Goal: Task Accomplishment & Management: Manage account settings

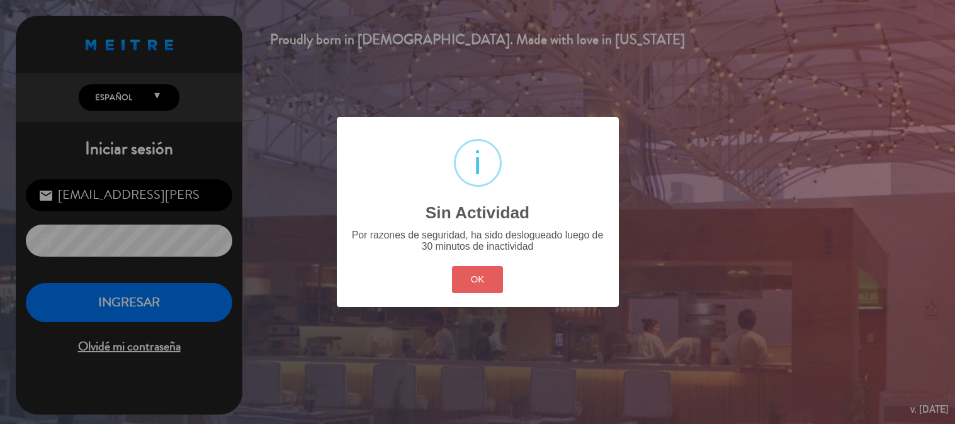
click at [455, 296] on div "OK Cancel" at bounding box center [477, 280] width 57 height 33
click at [461, 288] on button "OK" at bounding box center [477, 279] width 51 height 27
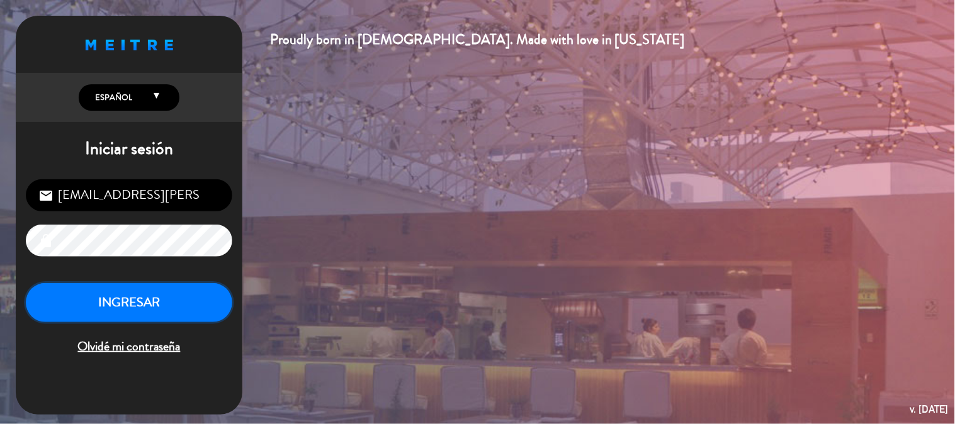
click at [191, 320] on button "INGRESAR" at bounding box center [129, 303] width 206 height 40
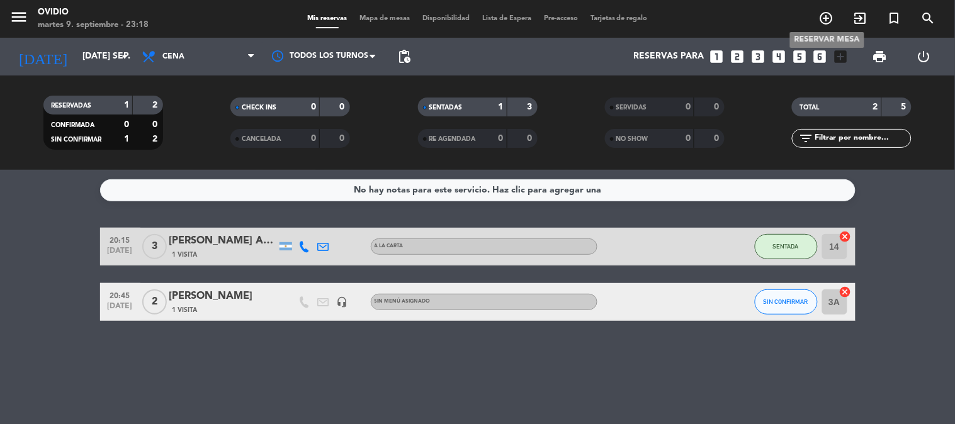
click at [826, 16] on icon "add_circle_outline" at bounding box center [826, 18] width 15 height 15
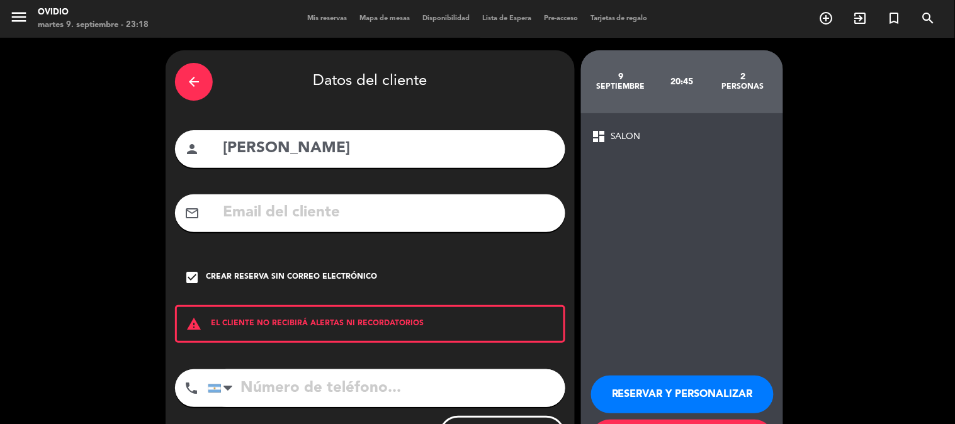
click at [176, 62] on div "arrow_back Datos del cliente" at bounding box center [370, 82] width 390 height 44
click at [188, 86] on icon "arrow_back" at bounding box center [193, 81] width 15 height 15
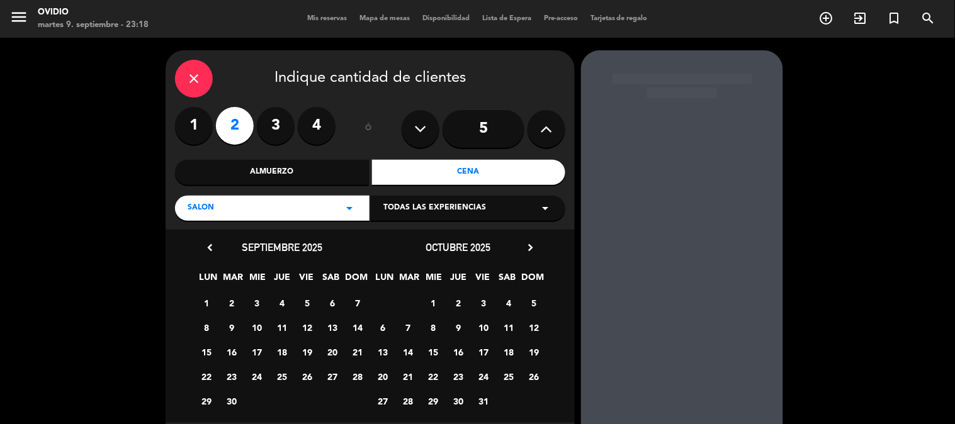
click at [193, 86] on div "close" at bounding box center [194, 79] width 38 height 38
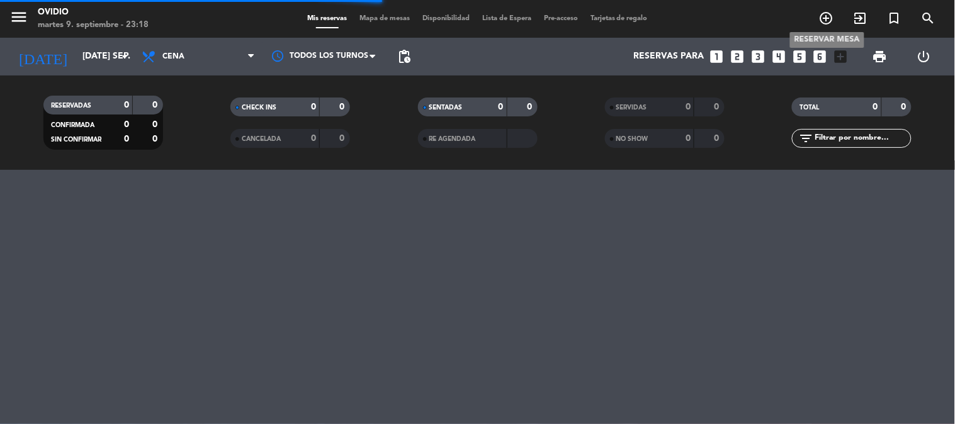
click at [827, 21] on icon "add_circle_outline" at bounding box center [826, 18] width 15 height 15
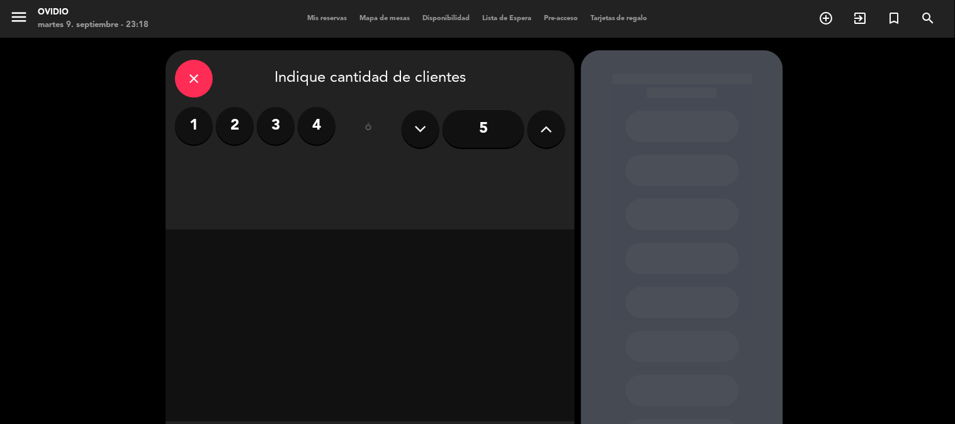
click at [455, 130] on input "5" at bounding box center [483, 129] width 82 height 38
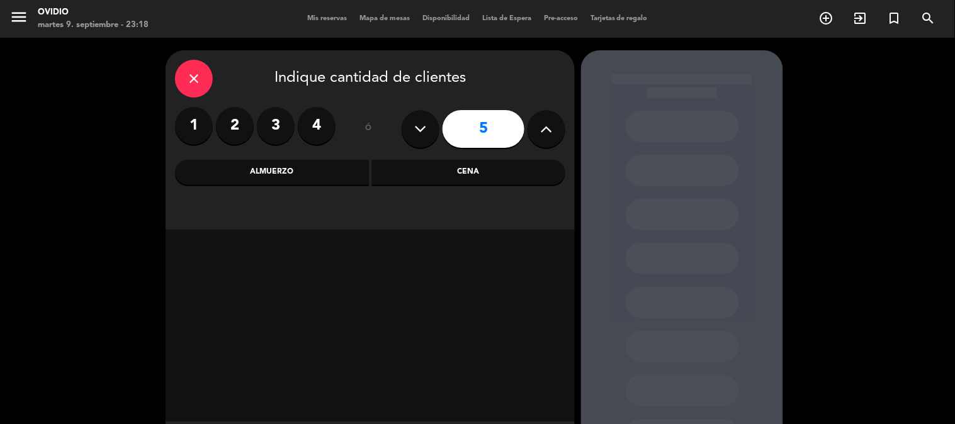
click at [429, 181] on div "Cena" at bounding box center [469, 172] width 194 height 25
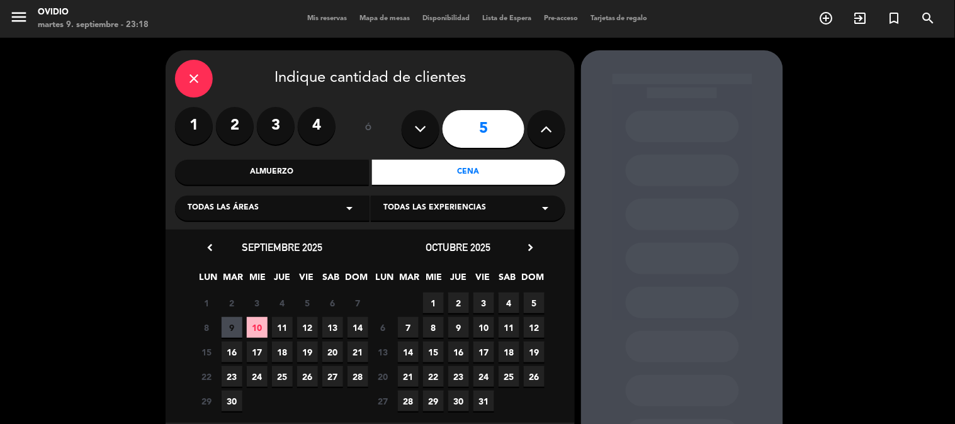
click at [311, 324] on span "12" at bounding box center [307, 327] width 21 height 21
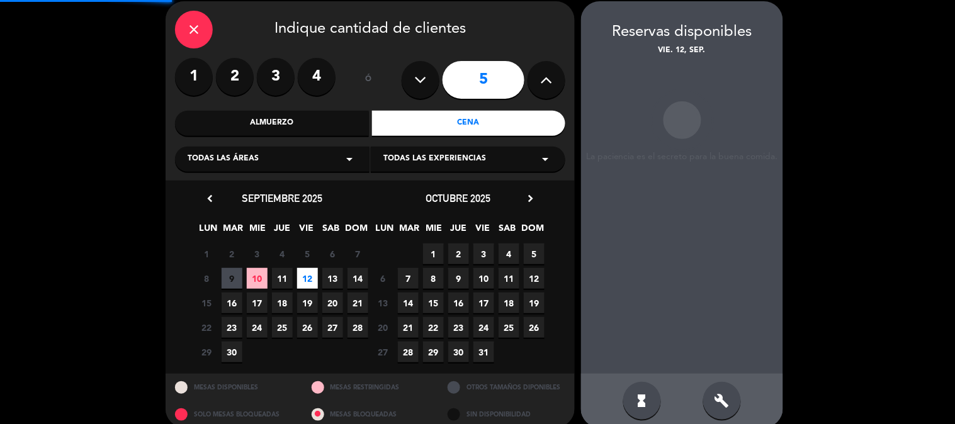
scroll to position [50, 0]
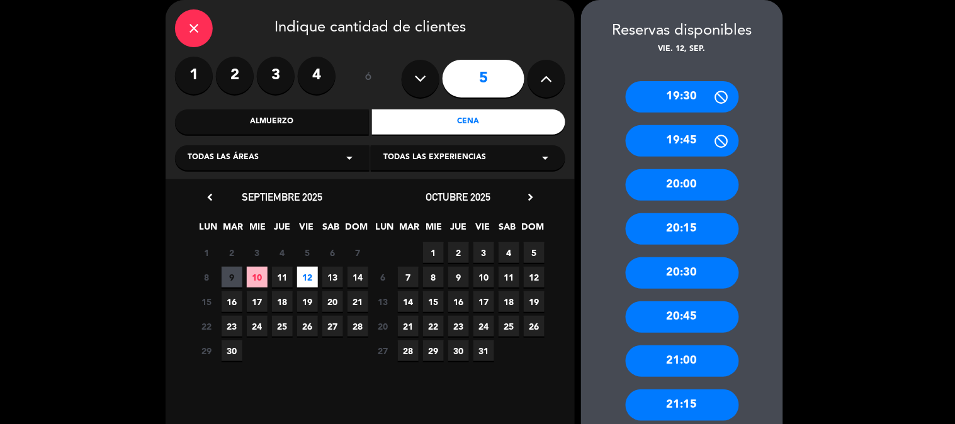
click at [272, 118] on div "Almuerzo" at bounding box center [272, 122] width 194 height 25
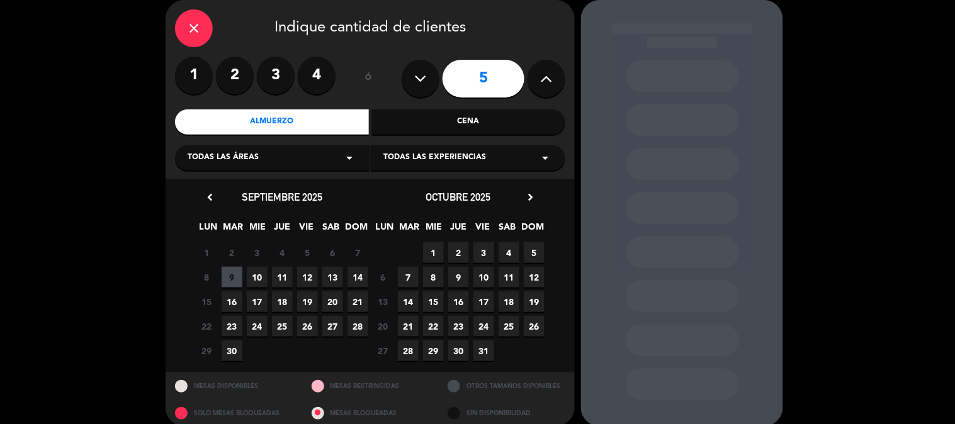
click at [305, 273] on span "12" at bounding box center [307, 277] width 21 height 21
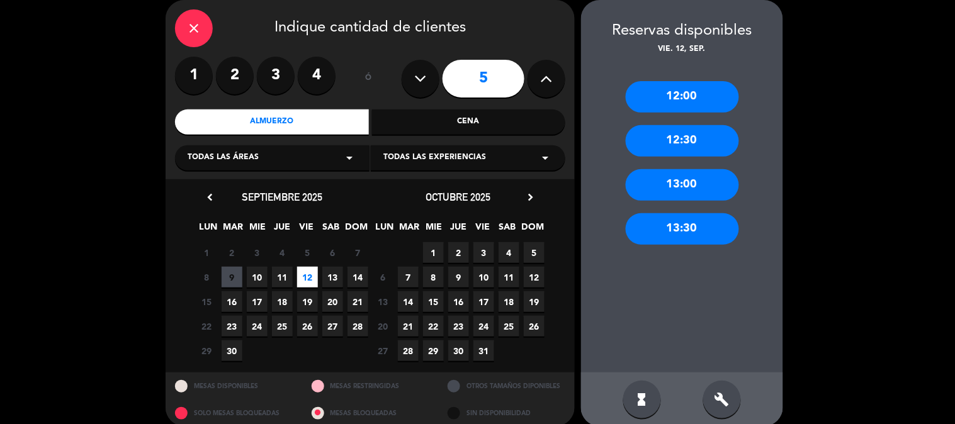
click at [703, 181] on div "13:00" at bounding box center [682, 184] width 113 height 31
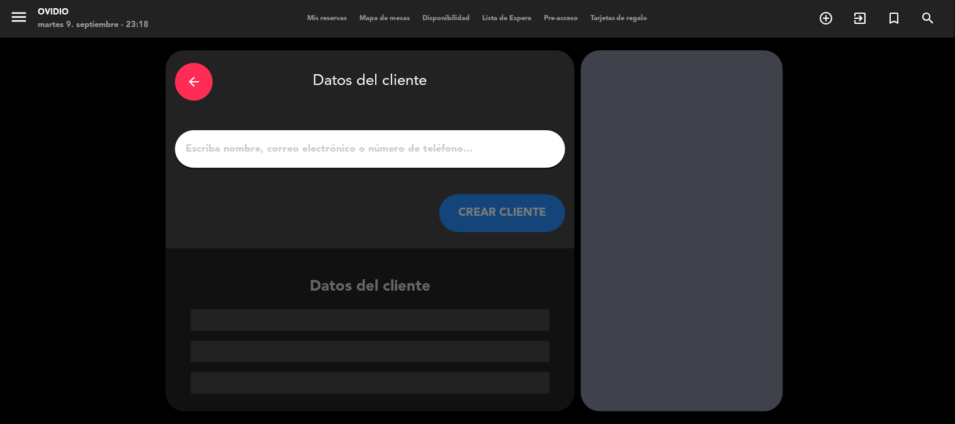
click at [252, 152] on input "1" at bounding box center [369, 149] width 371 height 18
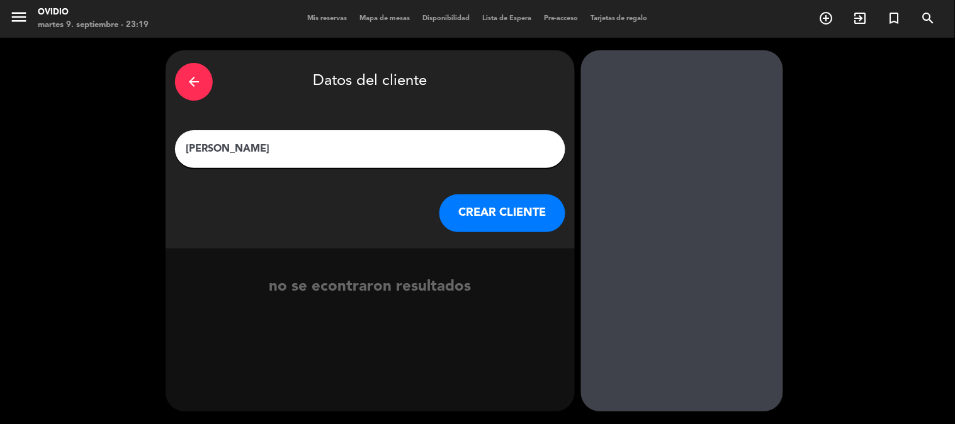
type input "[PERSON_NAME]"
click at [197, 90] on div "arrow_back" at bounding box center [194, 82] width 38 height 38
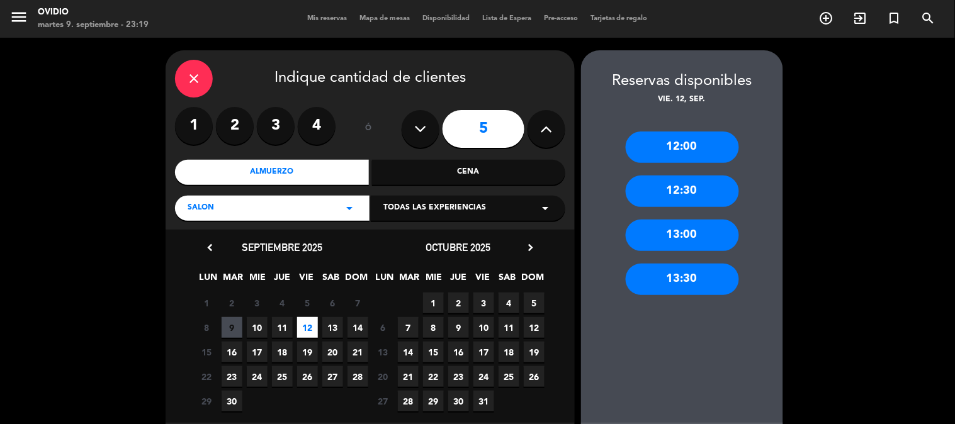
drag, startPoint x: 697, startPoint y: 232, endPoint x: 580, endPoint y: 250, distance: 118.6
click at [696, 232] on div "13:00" at bounding box center [682, 235] width 113 height 31
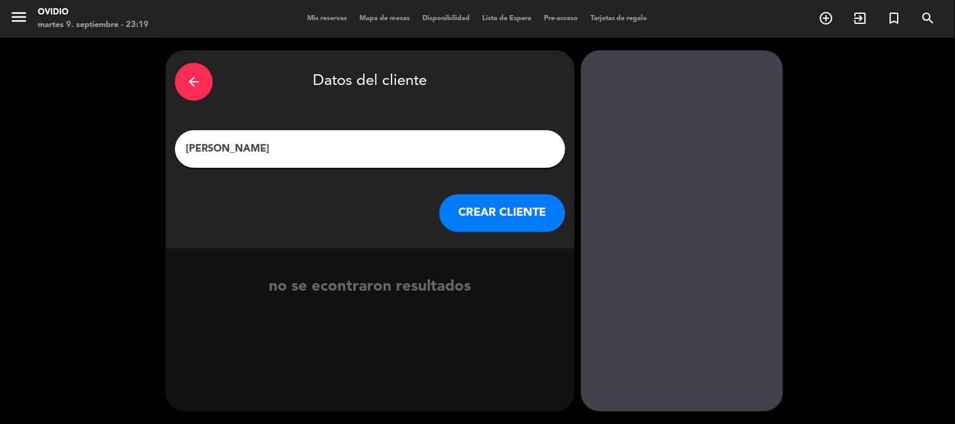
click at [513, 212] on button "CREAR CLIENTE" at bounding box center [502, 213] width 126 height 38
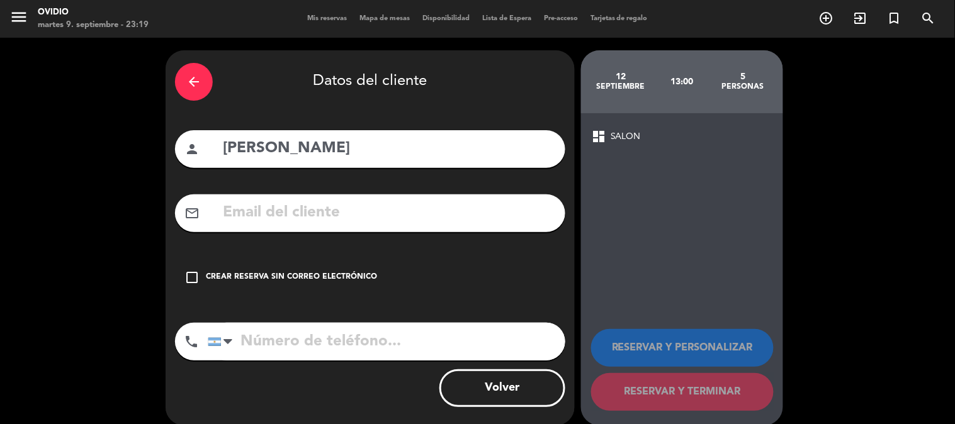
click at [186, 278] on icon "check_box_outline_blank" at bounding box center [191, 277] width 15 height 15
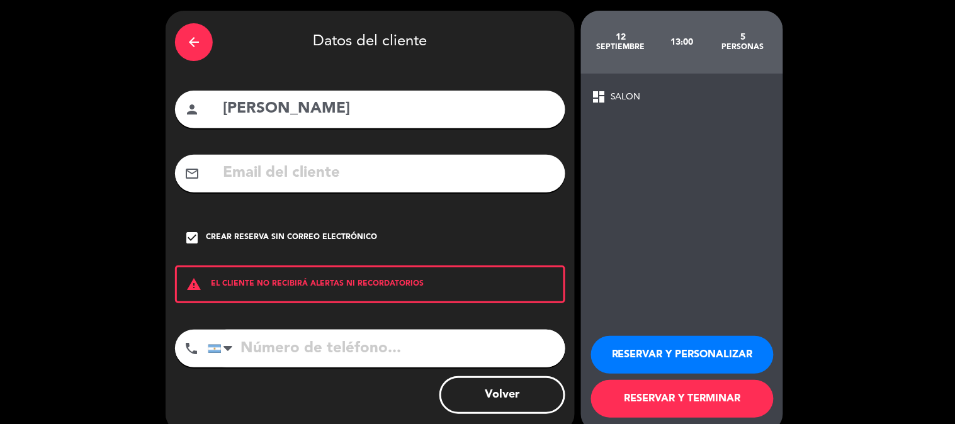
scroll to position [60, 0]
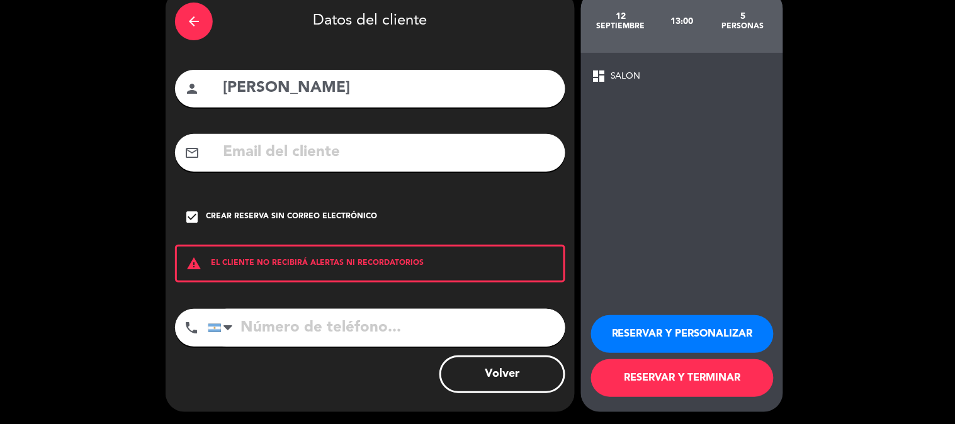
click at [631, 385] on button "RESERVAR Y TERMINAR" at bounding box center [682, 378] width 183 height 38
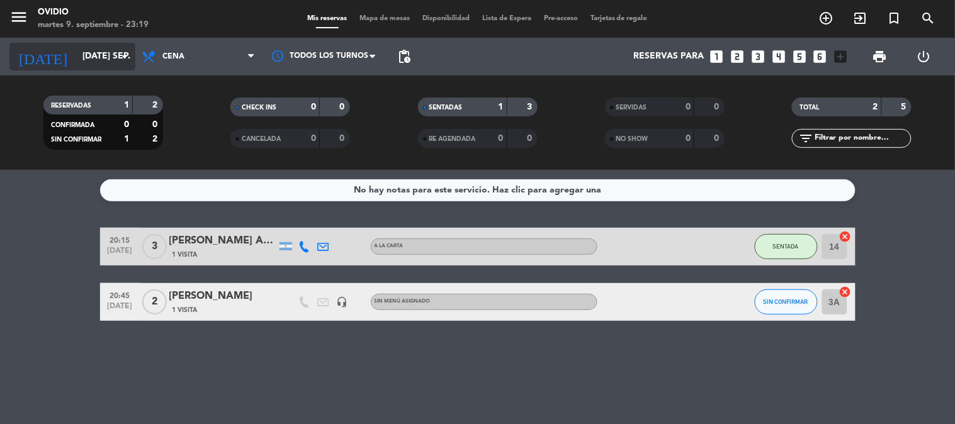
click at [125, 55] on icon "arrow_drop_down" at bounding box center [124, 56] width 15 height 15
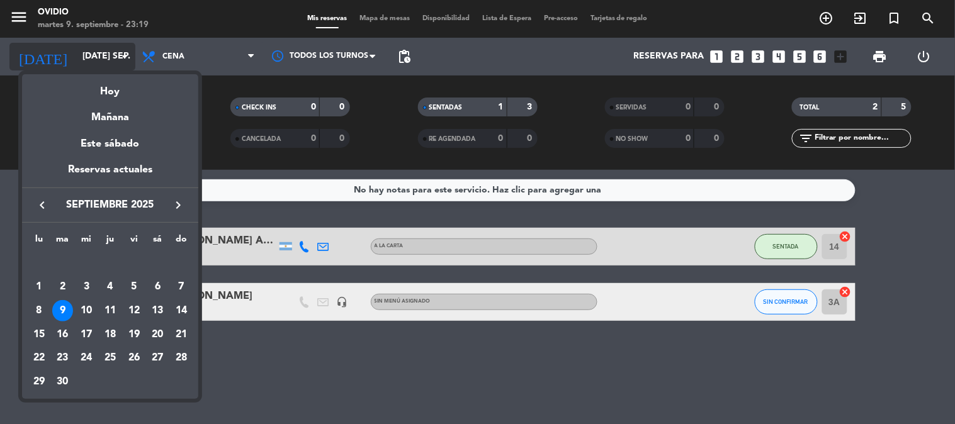
click at [125, 55] on div at bounding box center [477, 212] width 955 height 424
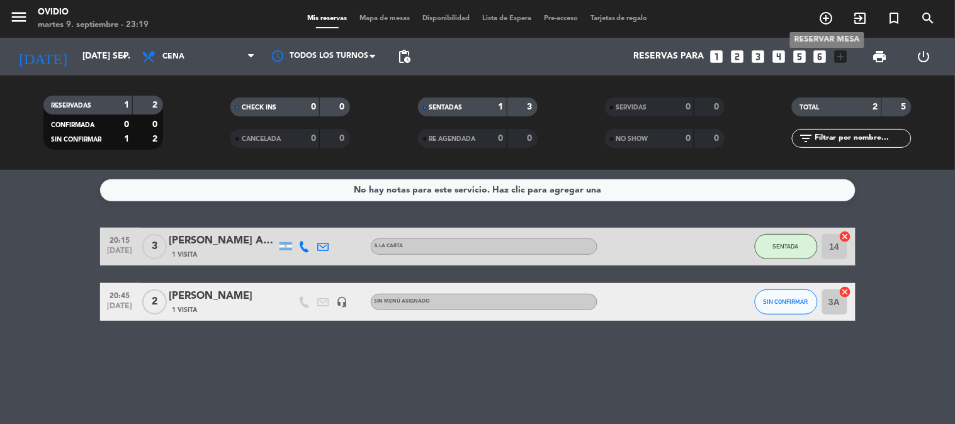
click at [823, 13] on icon "add_circle_outline" at bounding box center [826, 18] width 15 height 15
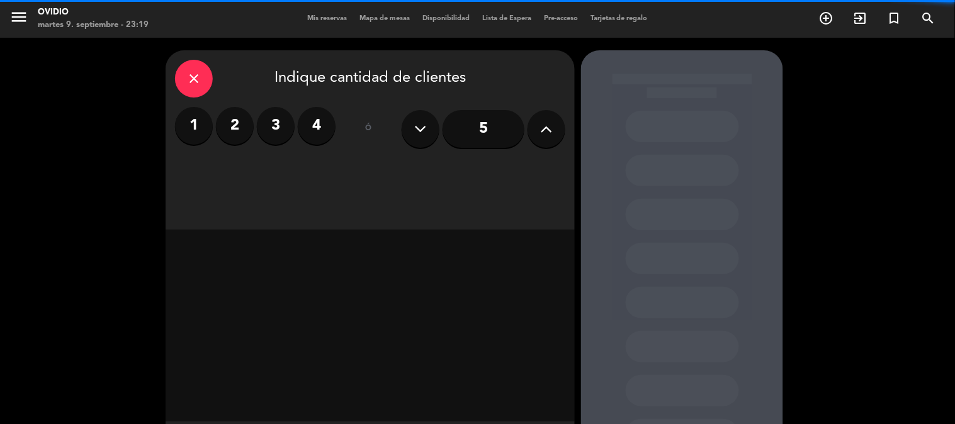
click at [222, 121] on label "2" at bounding box center [235, 126] width 38 height 38
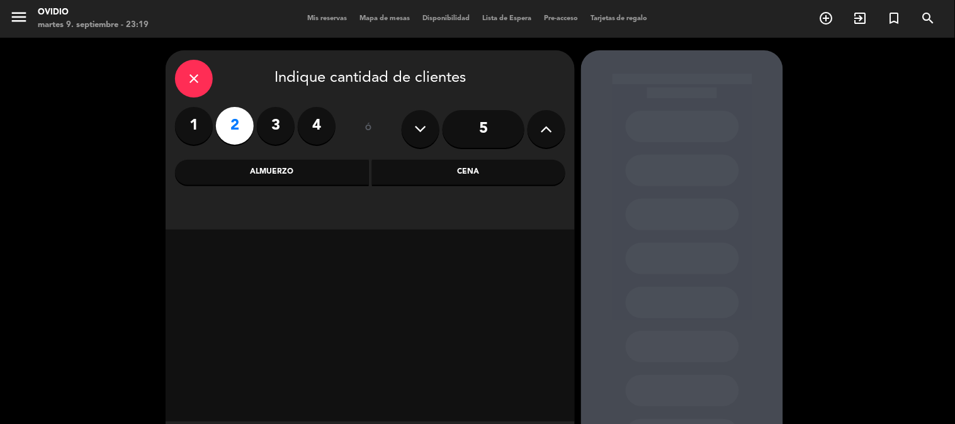
click at [344, 177] on div "Almuerzo" at bounding box center [272, 172] width 194 height 25
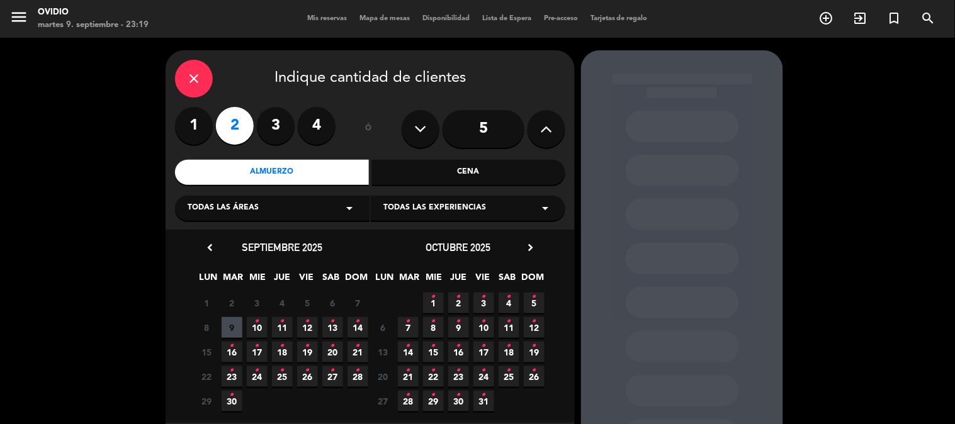
click at [307, 330] on icon "•" at bounding box center [307, 322] width 4 height 20
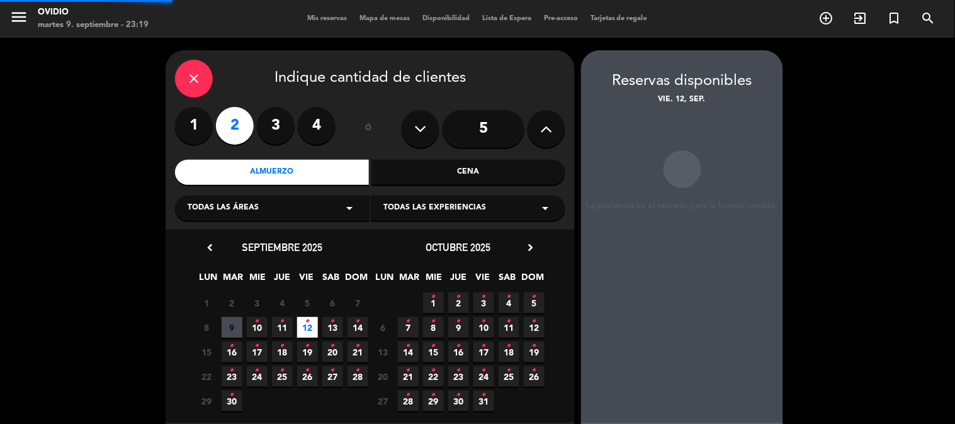
scroll to position [50, 0]
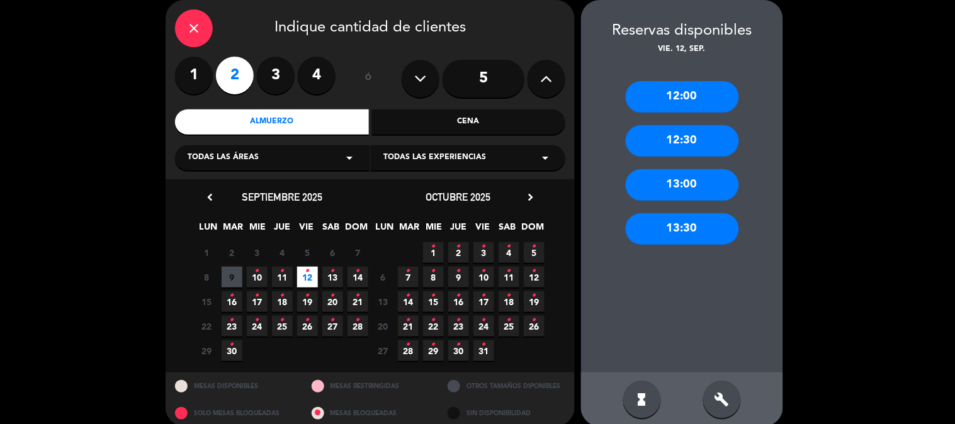
click at [695, 186] on div "13:00" at bounding box center [682, 184] width 113 height 31
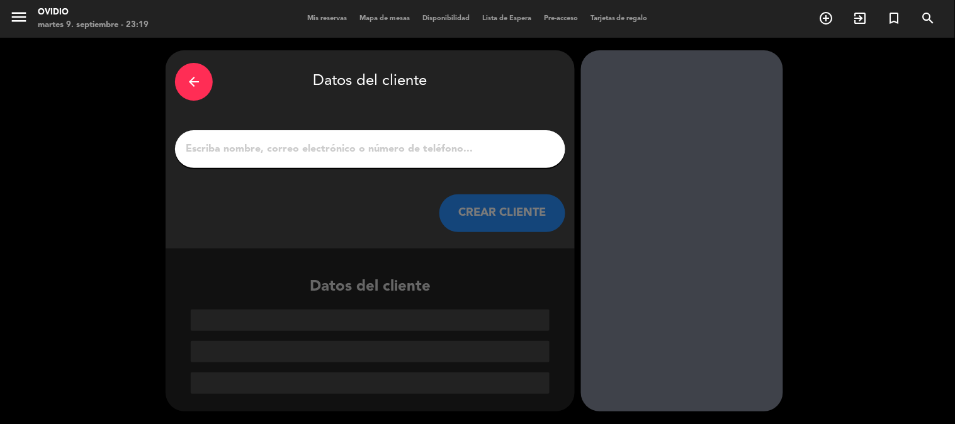
click at [307, 149] on input "1" at bounding box center [369, 149] width 371 height 18
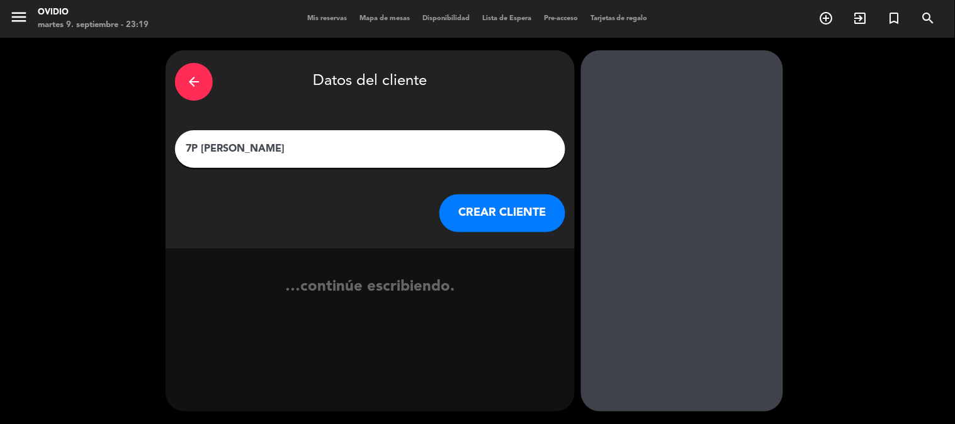
type input "7P [PERSON_NAME]"
click at [491, 218] on button "CREAR CLIENTE" at bounding box center [502, 213] width 126 height 38
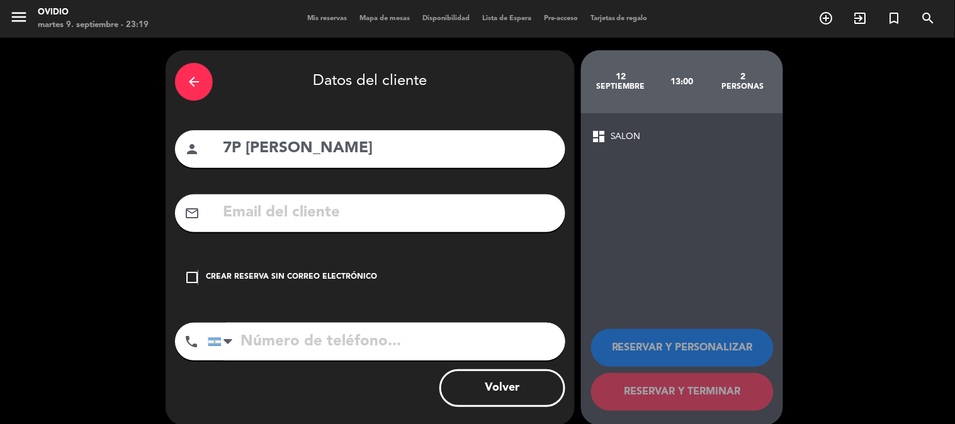
click at [197, 272] on icon "check_box_outline_blank" at bounding box center [191, 277] width 15 height 15
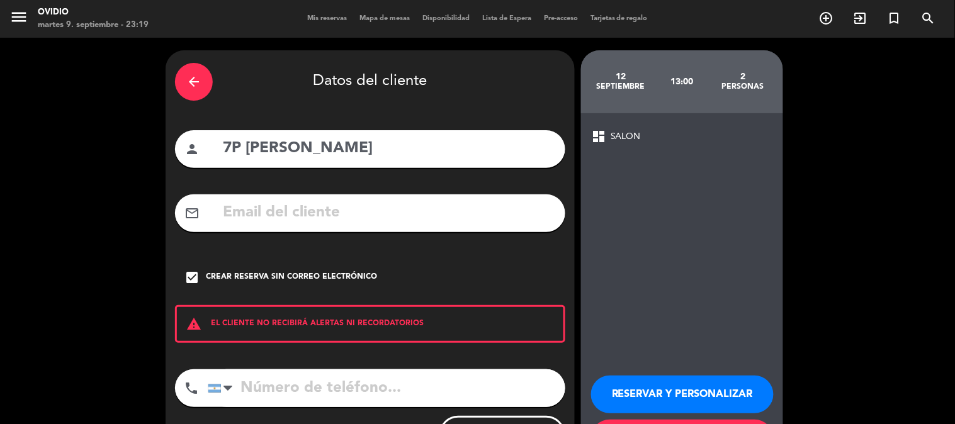
scroll to position [60, 0]
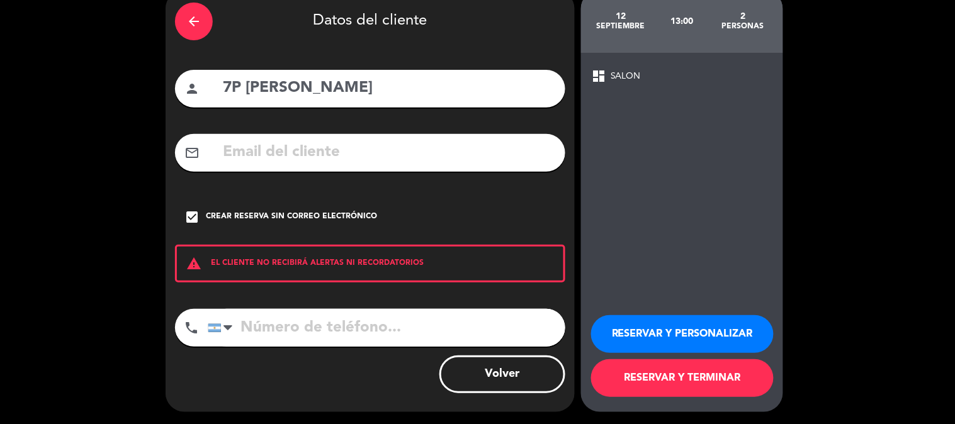
click at [687, 370] on button "RESERVAR Y TERMINAR" at bounding box center [682, 378] width 183 height 38
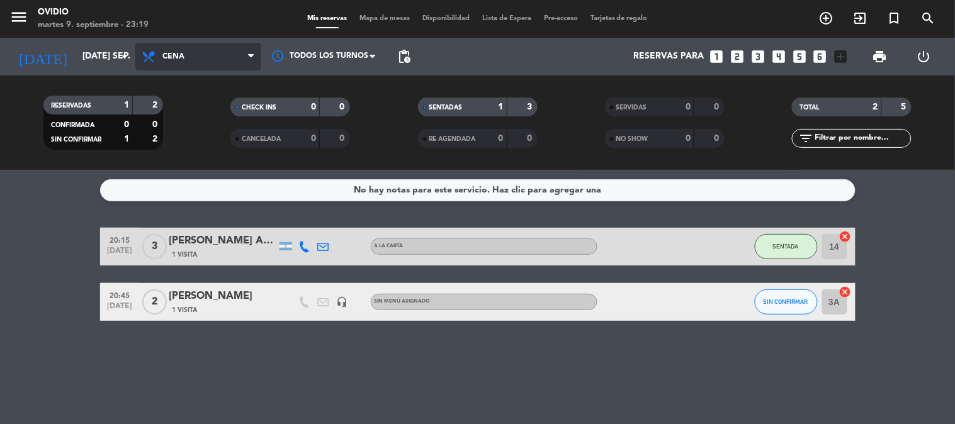
click at [135, 58] on span "Cena" at bounding box center [198, 57] width 126 height 28
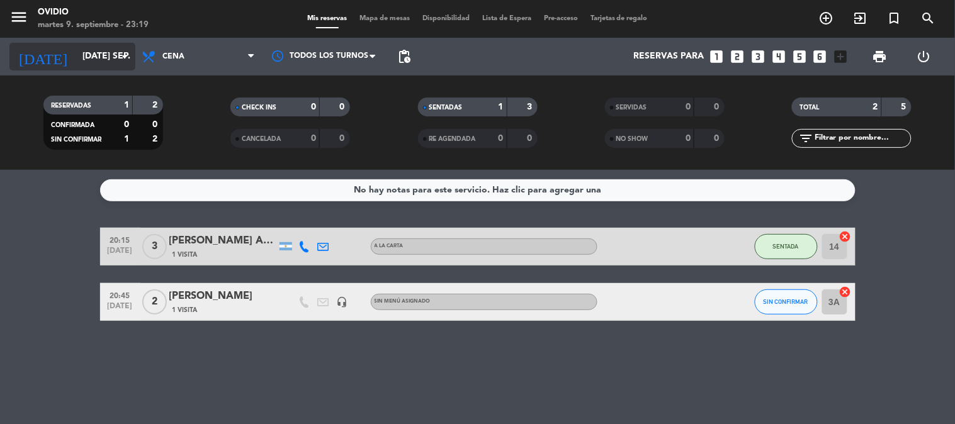
click at [132, 58] on input "[DATE] sep." at bounding box center [136, 56] width 120 height 23
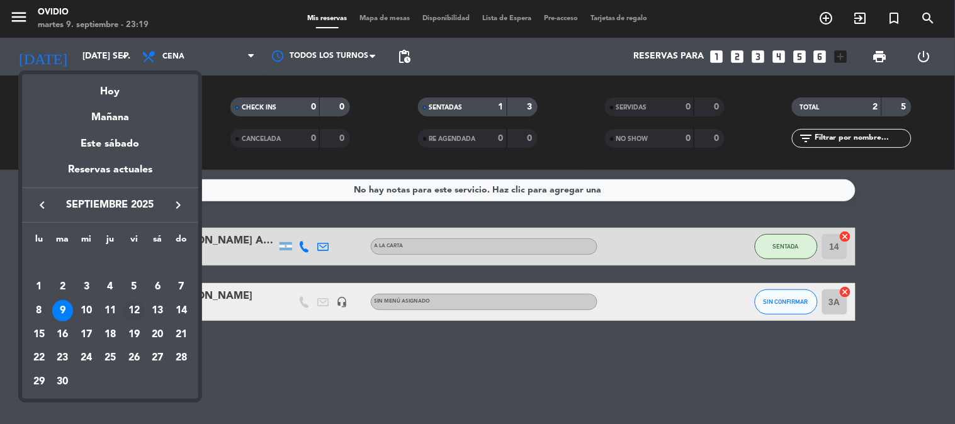
click at [135, 316] on div "12" at bounding box center [133, 310] width 21 height 21
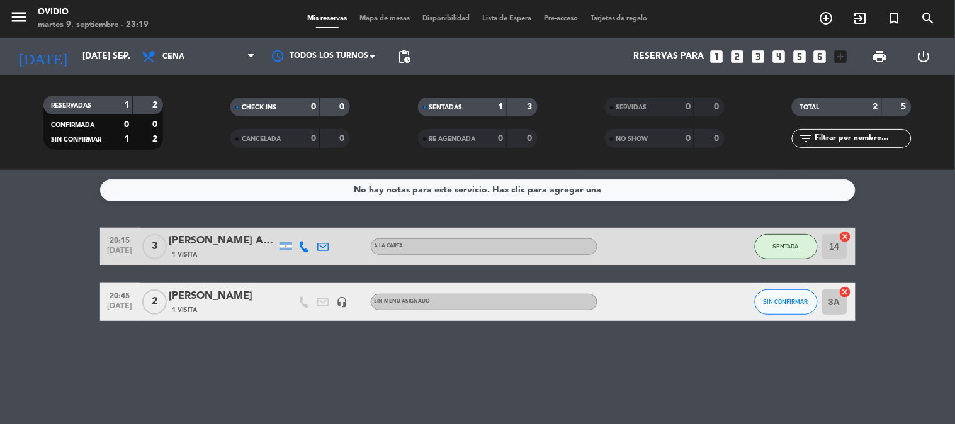
type input "vie. [DATE]"
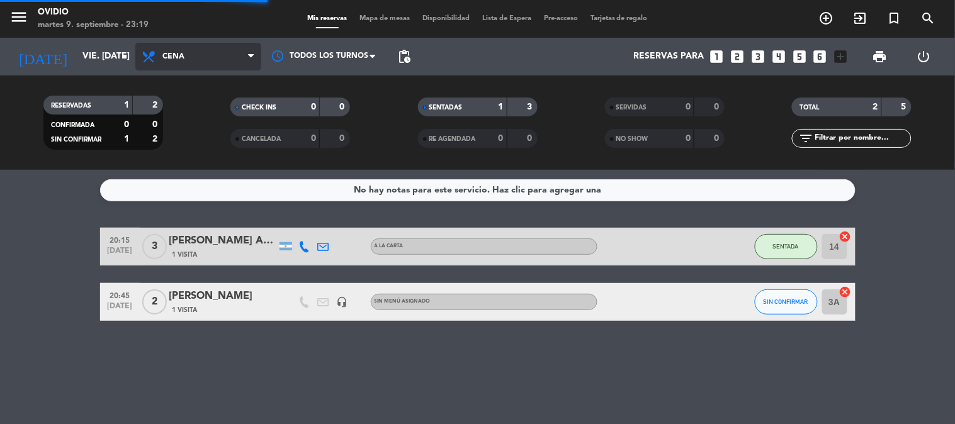
click at [225, 50] on span "Cena" at bounding box center [198, 57] width 126 height 28
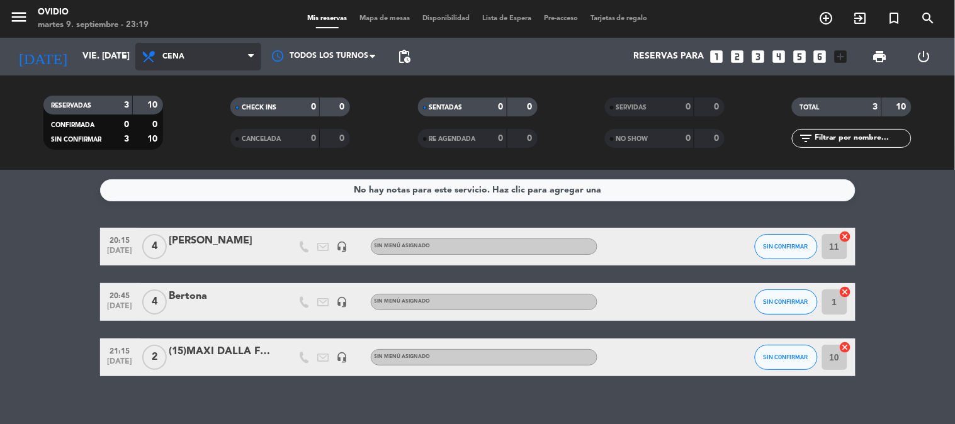
click at [199, 69] on span "Cena" at bounding box center [198, 57] width 126 height 28
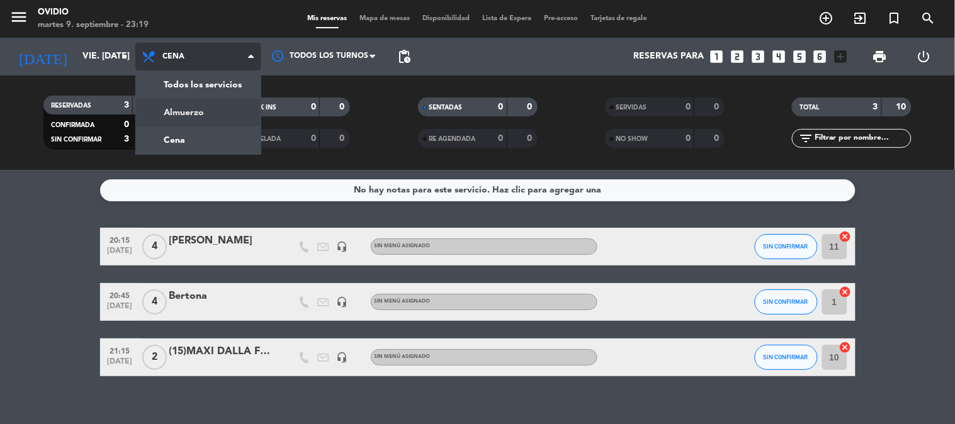
click at [191, 109] on div "menu [PERSON_NAME] 9. septiembre - 23:19 Mis reservas Mapa de mesas Disponibili…" at bounding box center [477, 85] width 955 height 170
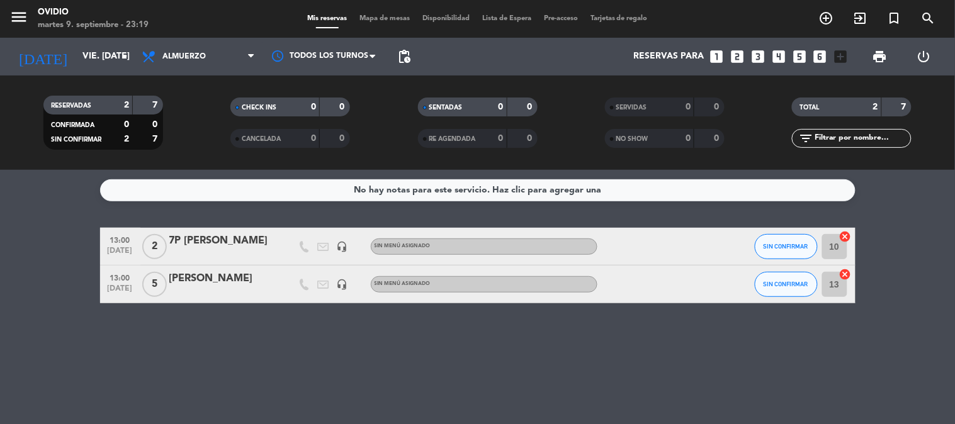
click at [215, 279] on div "[PERSON_NAME]" at bounding box center [222, 279] width 107 height 16
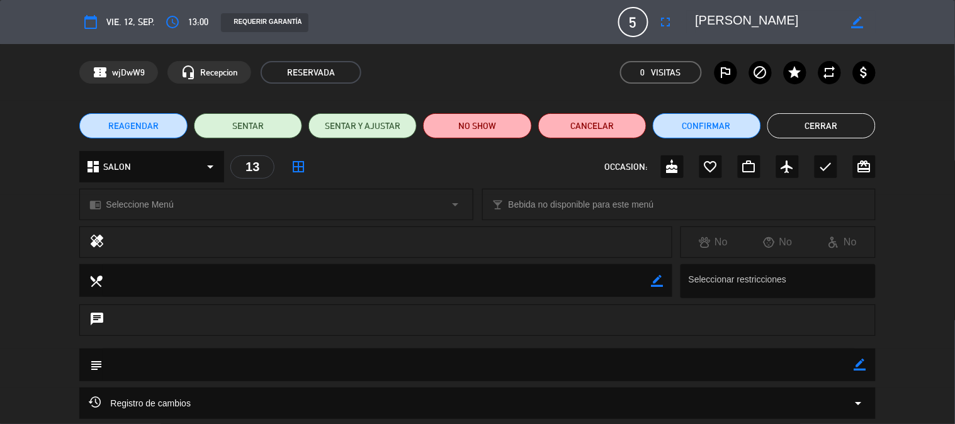
click at [860, 22] on icon "border_color" at bounding box center [857, 22] width 12 height 12
click at [696, 15] on textarea at bounding box center [767, 22] width 144 height 23
type textarea "7P [PERSON_NAME]"
click at [855, 19] on icon at bounding box center [857, 22] width 12 height 12
